Goal: Contribute content: Contribute content

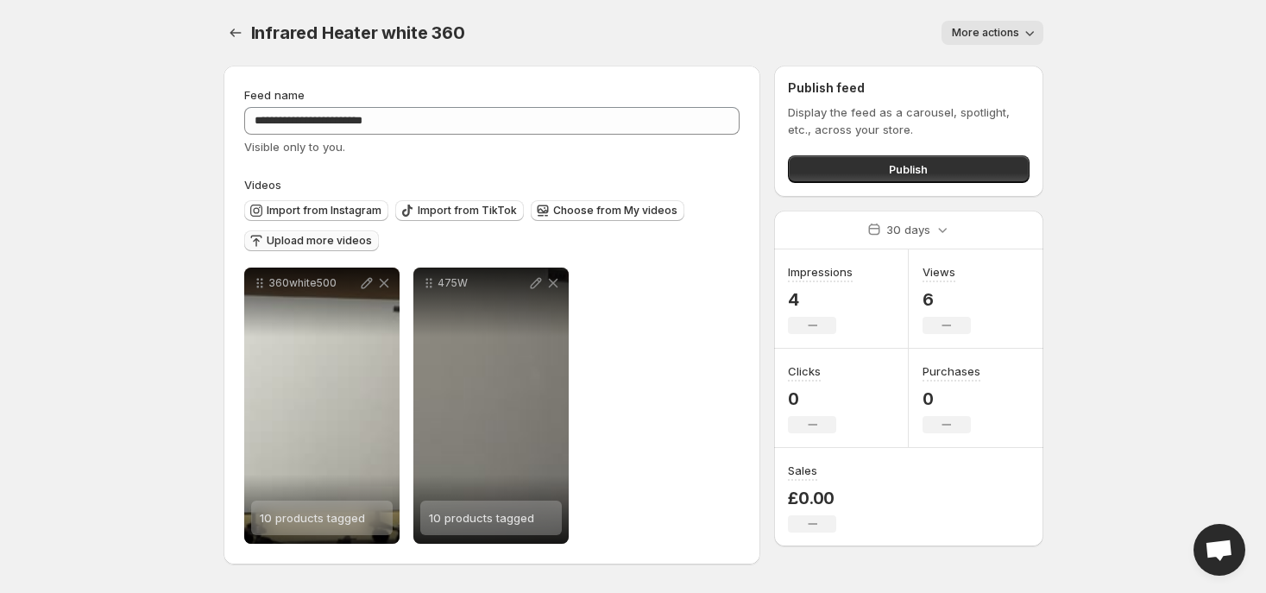
click at [305, 241] on span "Upload more videos" at bounding box center [319, 241] width 105 height 14
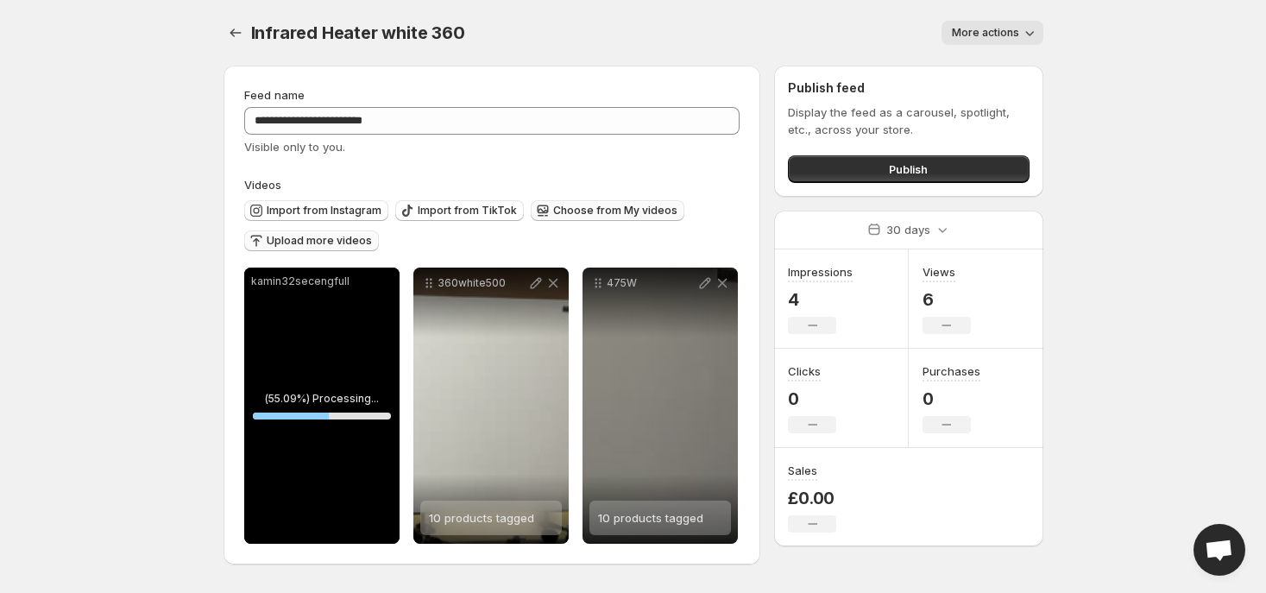
click at [568, 204] on span "Choose from My videos" at bounding box center [615, 211] width 124 height 14
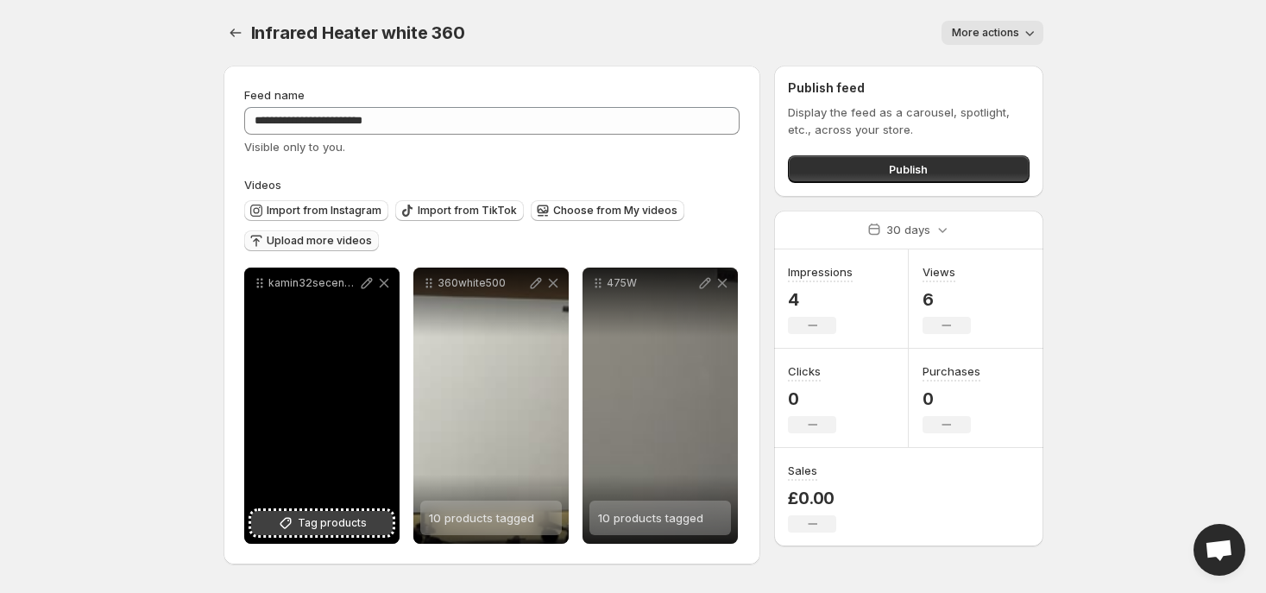
click at [324, 530] on span "Tag products" at bounding box center [332, 522] width 69 height 17
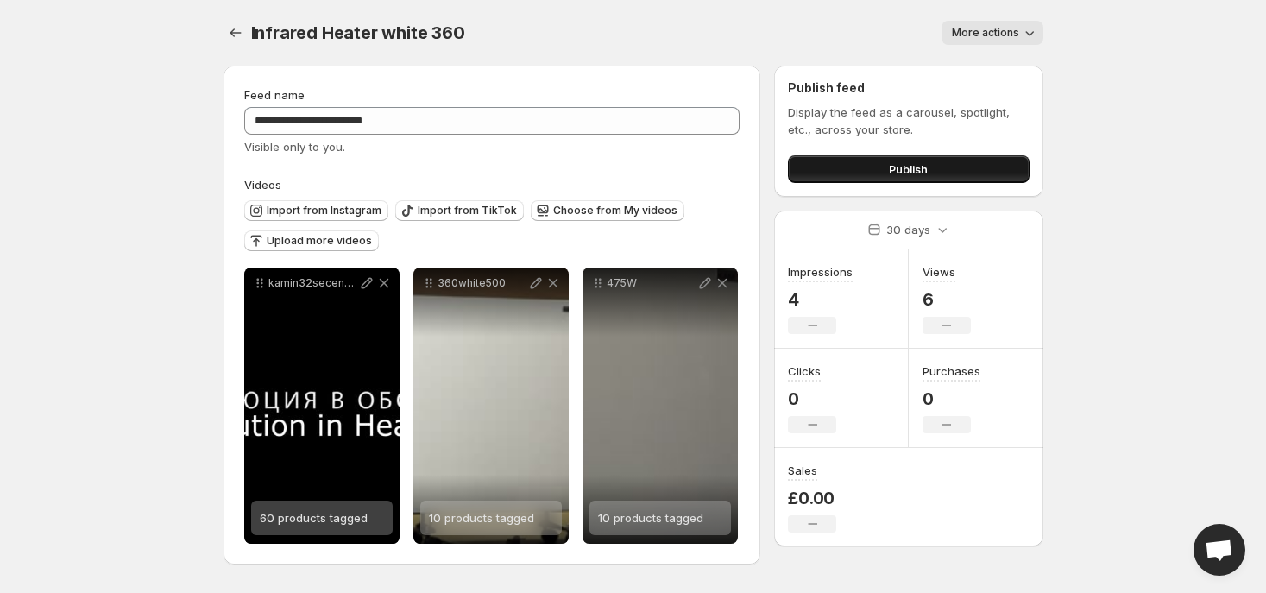
click at [945, 175] on button "Publish" at bounding box center [908, 169] width 241 height 28
click at [233, 33] on icon "Settings" at bounding box center [235, 32] width 17 height 17
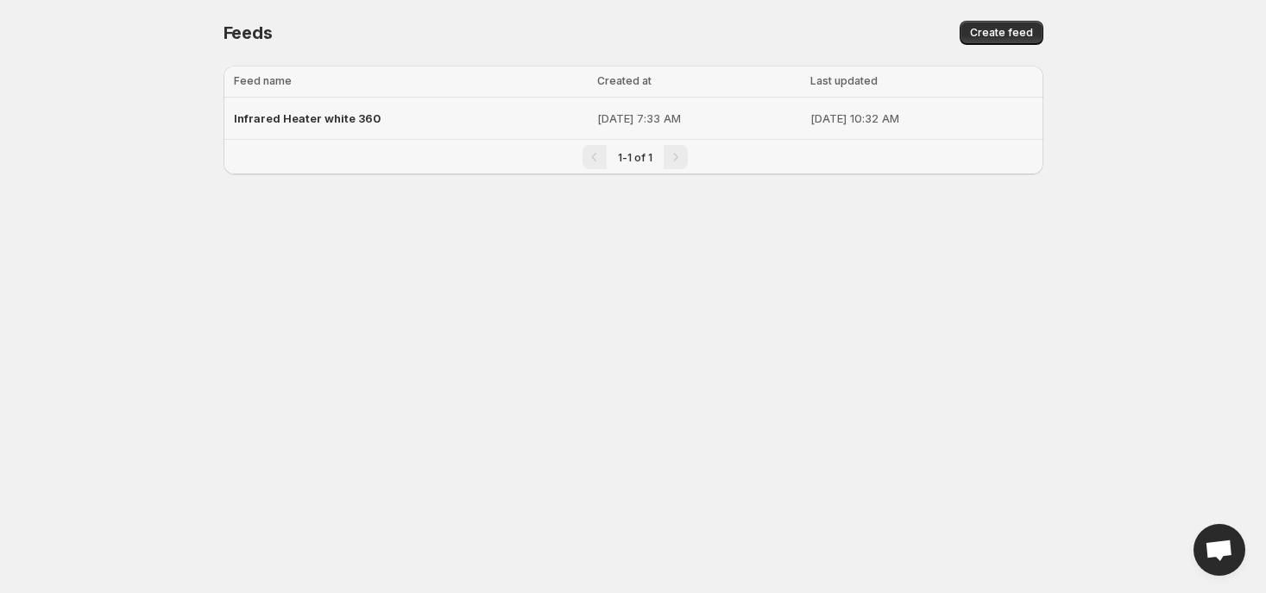
click at [334, 122] on span "Infrared Heater white 360" at bounding box center [307, 118] width 147 height 14
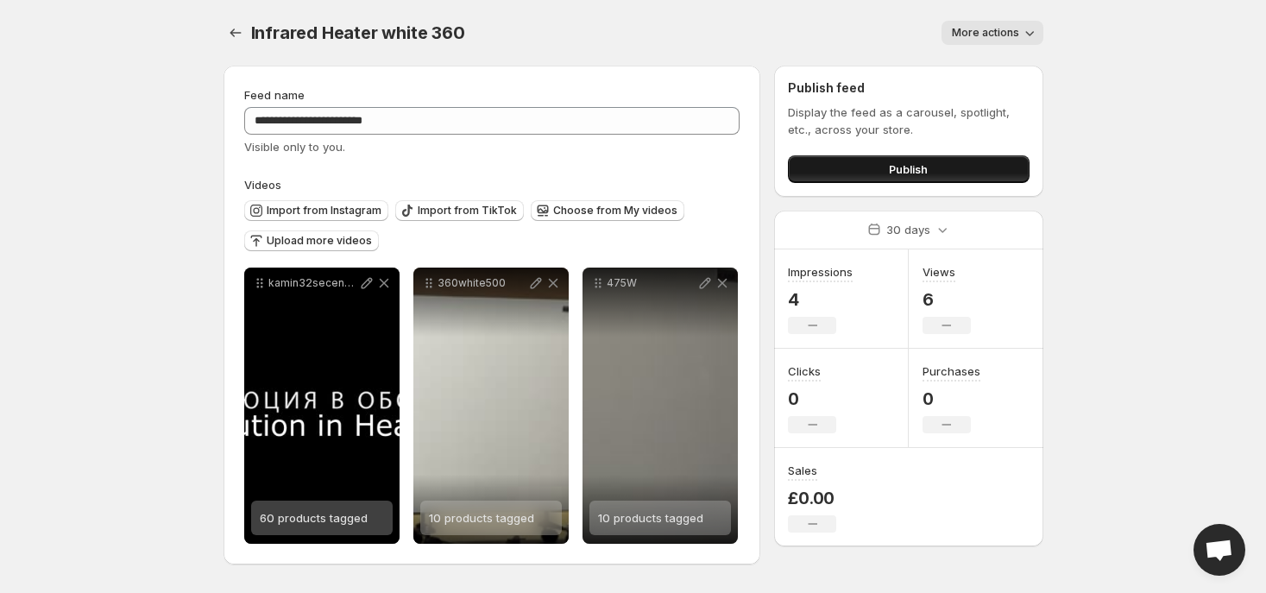
click at [971, 171] on button "Publish" at bounding box center [908, 169] width 241 height 28
click at [893, 165] on span "Publish" at bounding box center [908, 168] width 39 height 17
click at [231, 41] on button "Settings" at bounding box center [235, 33] width 24 height 24
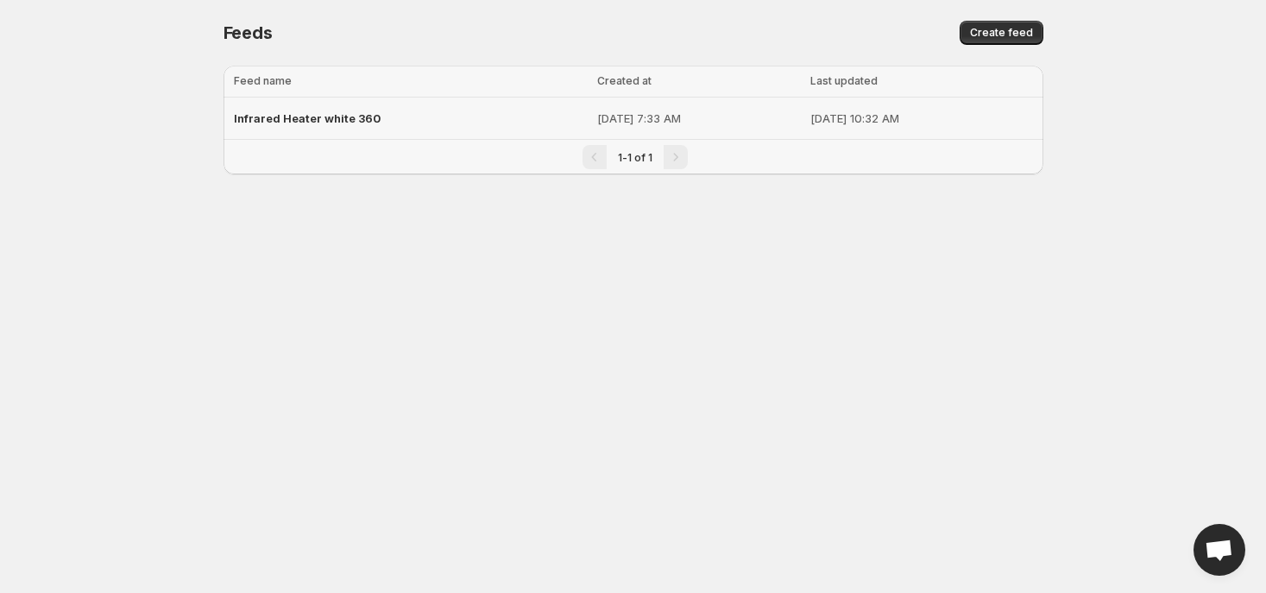
click at [338, 108] on div "Infrared Heater white 360" at bounding box center [410, 118] width 353 height 31
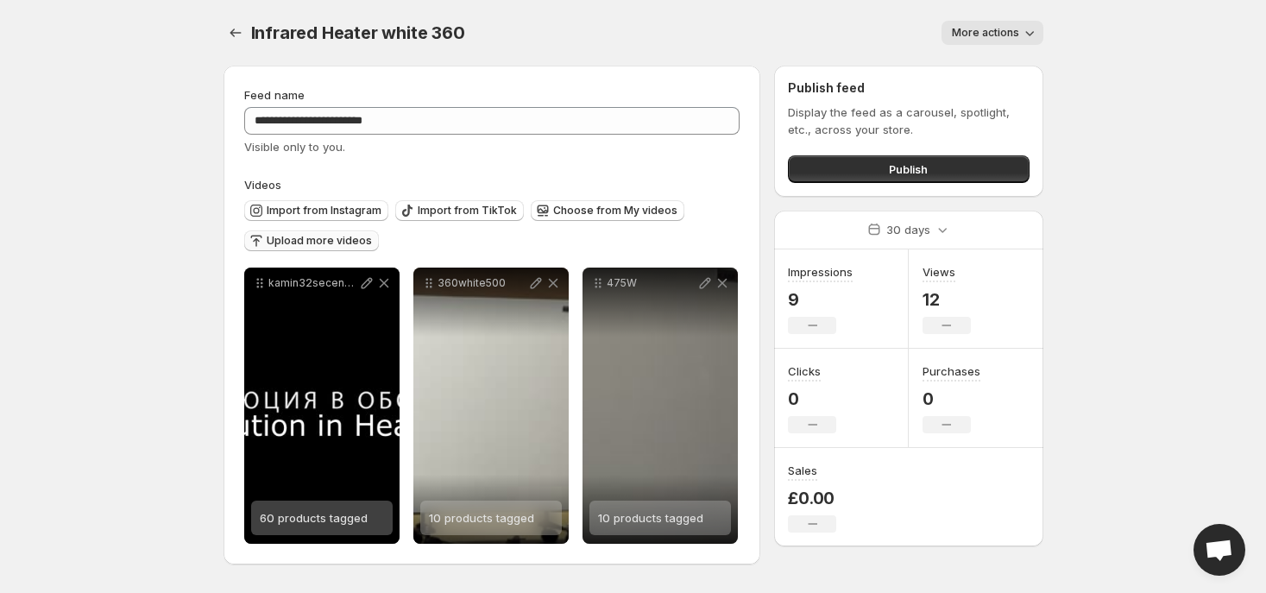
click at [267, 241] on span "Upload more videos" at bounding box center [319, 241] width 105 height 14
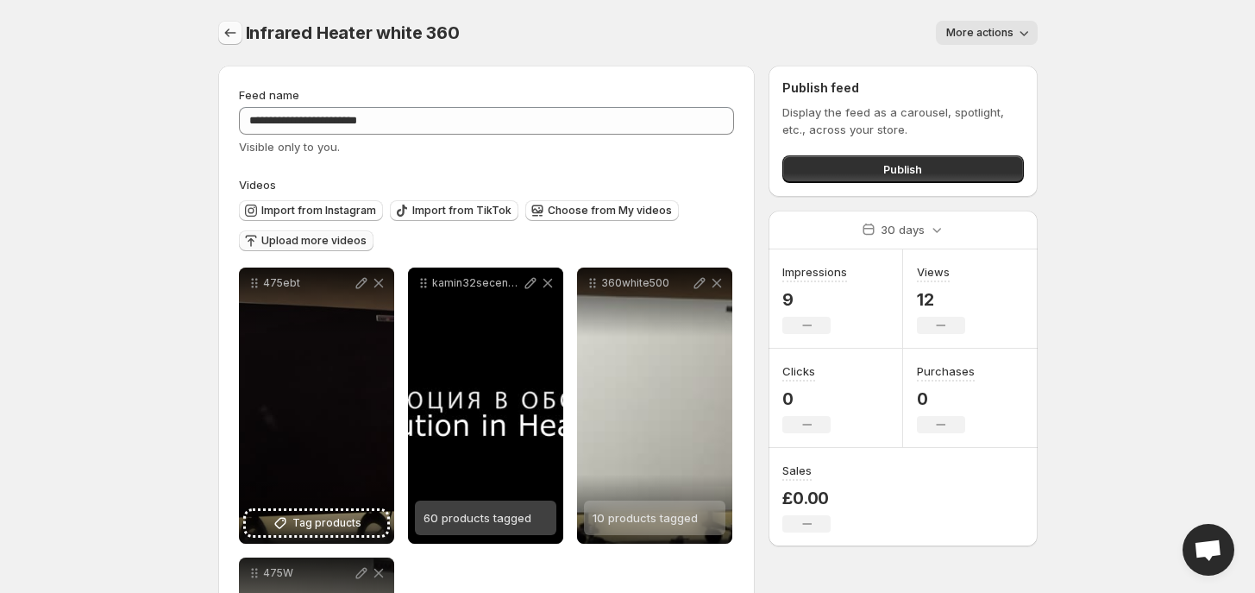
click at [222, 37] on icon "Settings" at bounding box center [230, 32] width 17 height 17
click at [225, 37] on icon "Settings" at bounding box center [230, 32] width 17 height 17
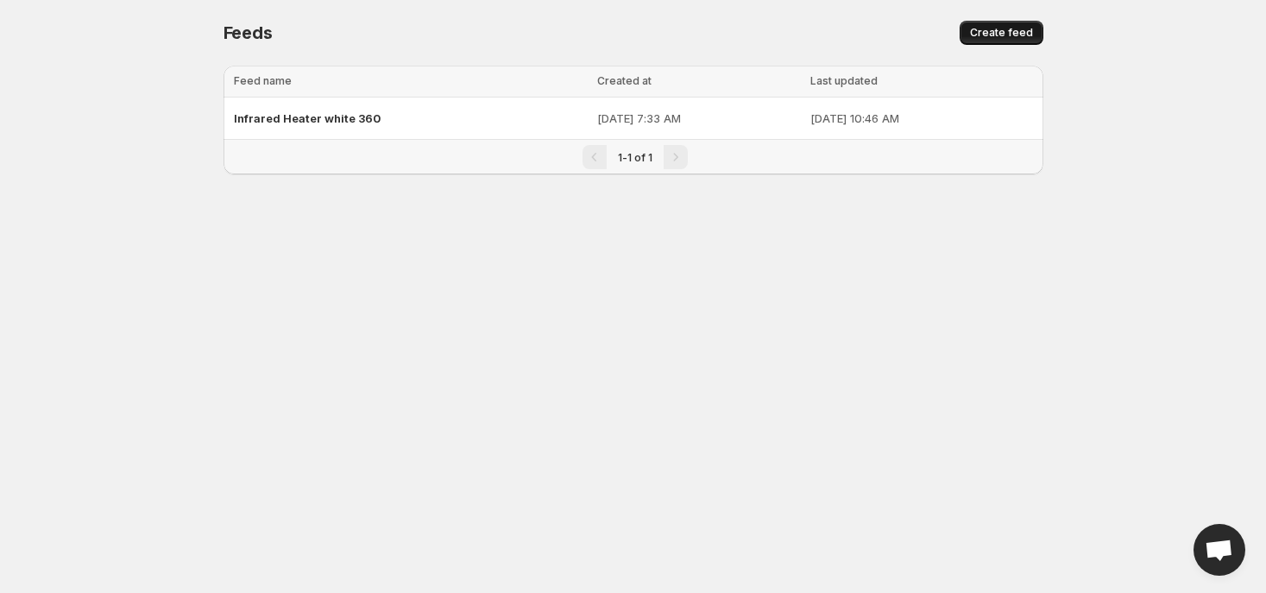
click at [1018, 38] on span "Create feed" at bounding box center [1001, 33] width 63 height 14
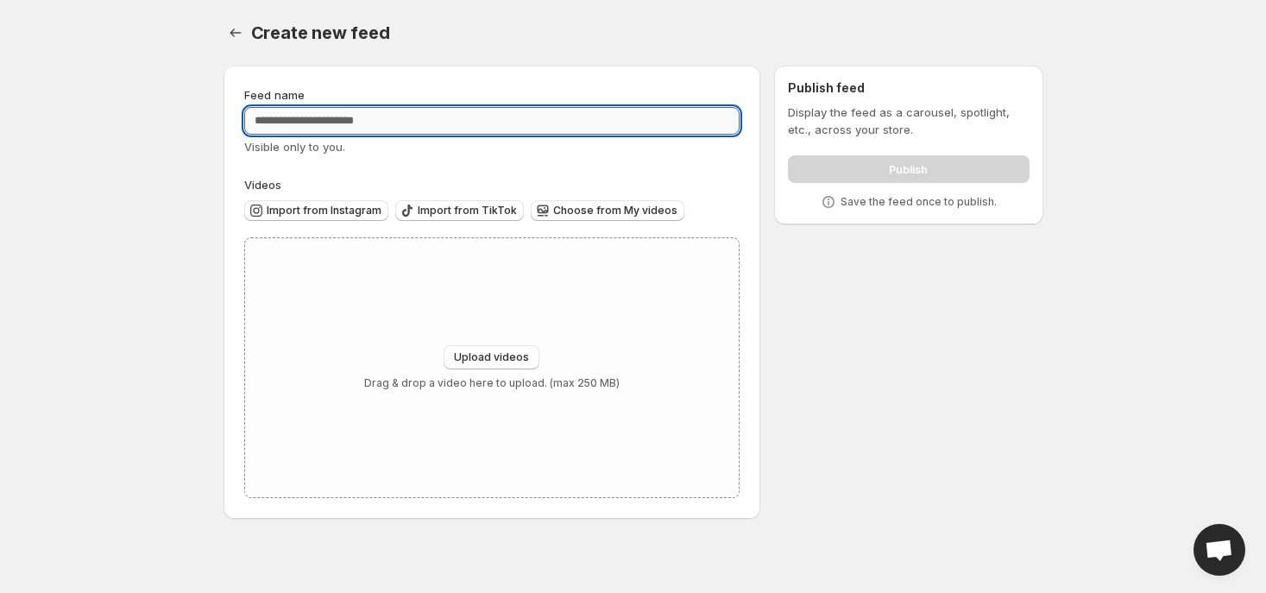
click at [320, 107] on input "Feed name" at bounding box center [492, 121] width 496 height 28
type input "*******"
click at [499, 345] on button "Upload videos" at bounding box center [491, 357] width 96 height 24
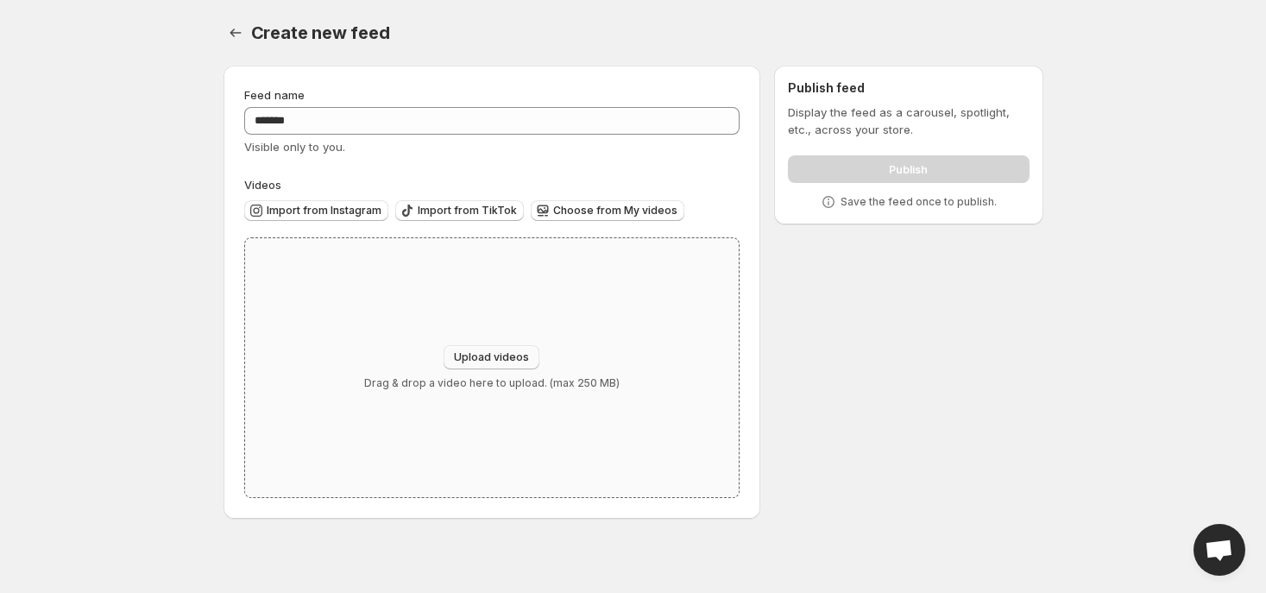
type input "**********"
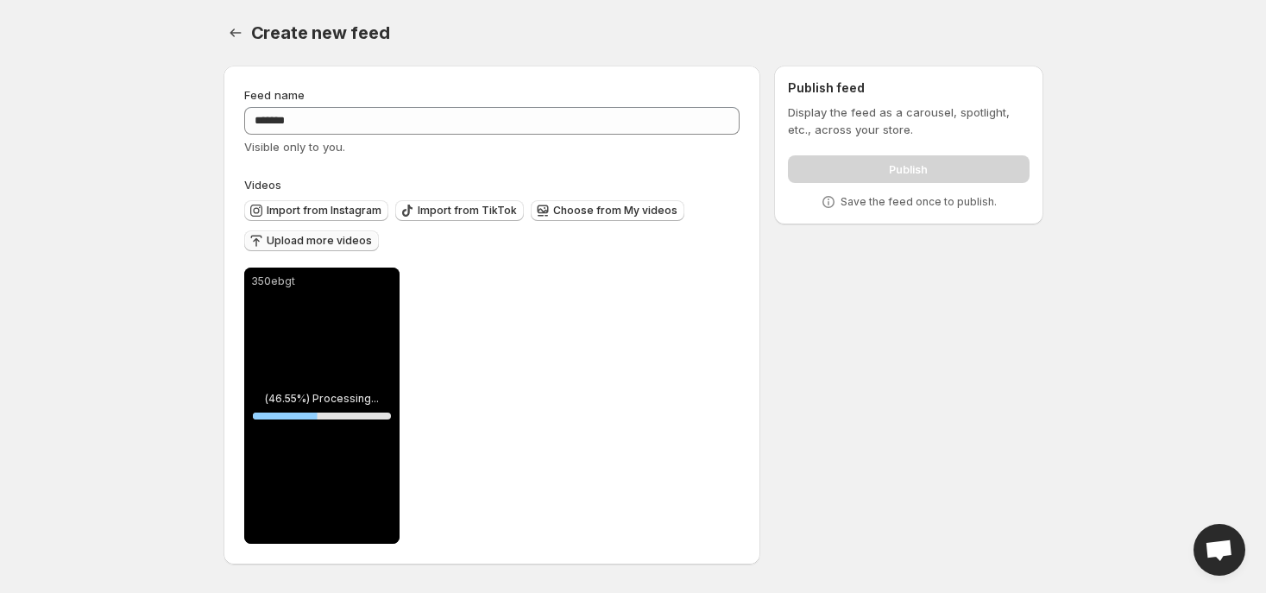
click at [311, 242] on span "Upload more videos" at bounding box center [319, 241] width 105 height 14
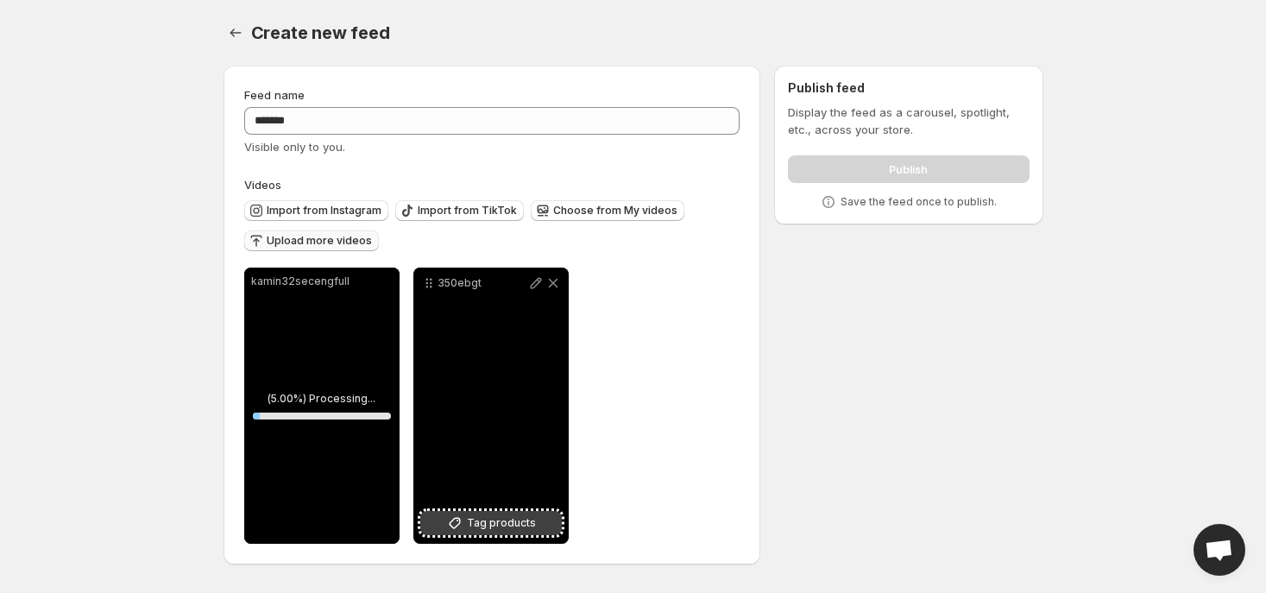
click at [509, 529] on span "Tag products" at bounding box center [501, 522] width 69 height 17
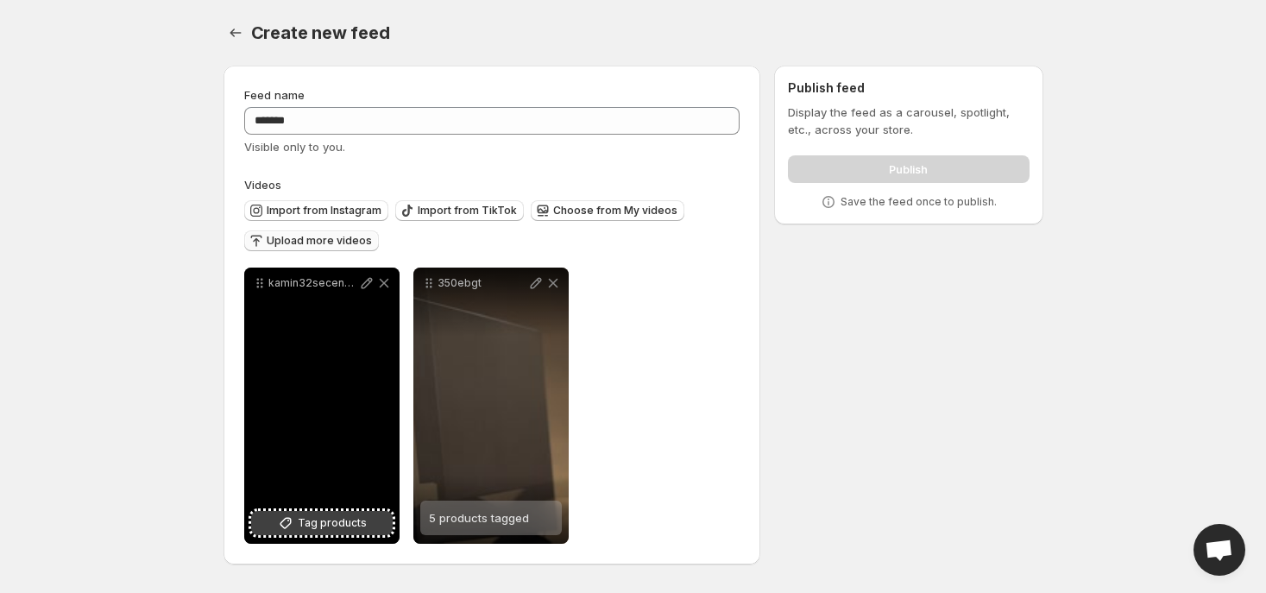
click at [346, 526] on span "Tag products" at bounding box center [332, 522] width 69 height 17
click at [300, 525] on span "Tag products" at bounding box center [332, 522] width 69 height 17
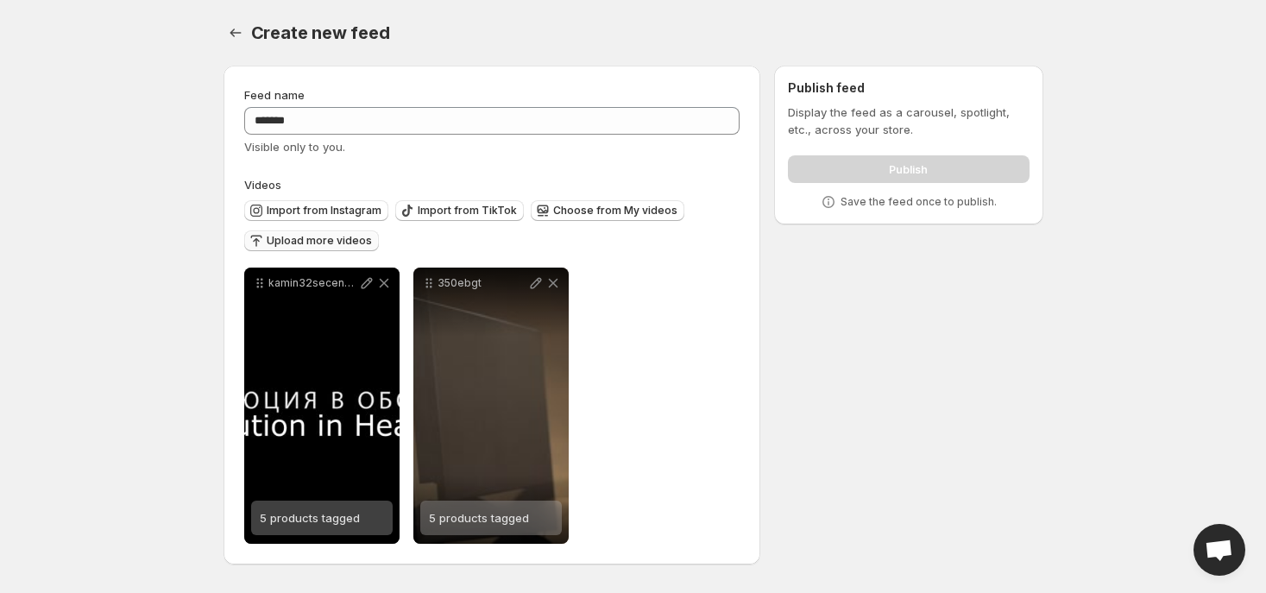
click at [322, 246] on span "Upload more videos" at bounding box center [319, 241] width 105 height 14
